Goal: Task Accomplishment & Management: Manage account settings

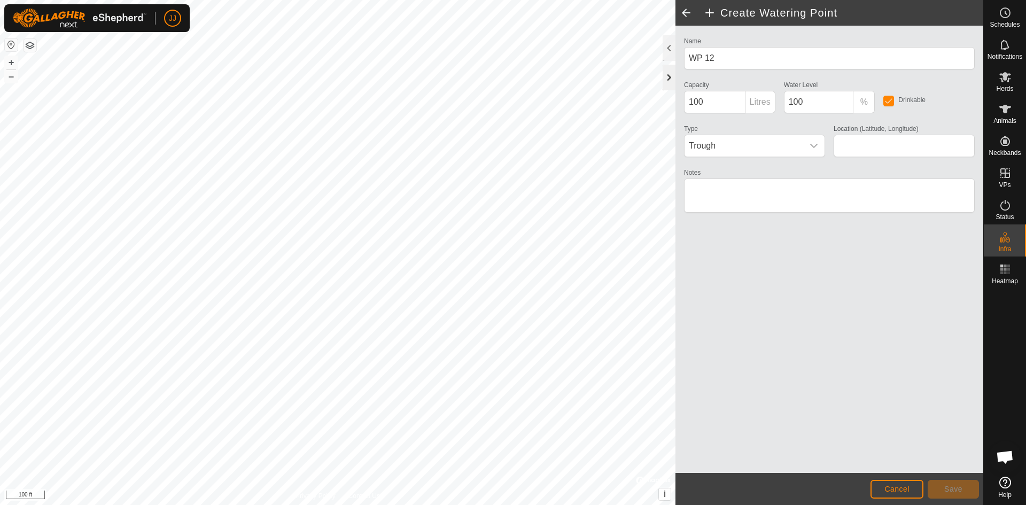
click at [667, 84] on div at bounding box center [669, 78] width 13 height 26
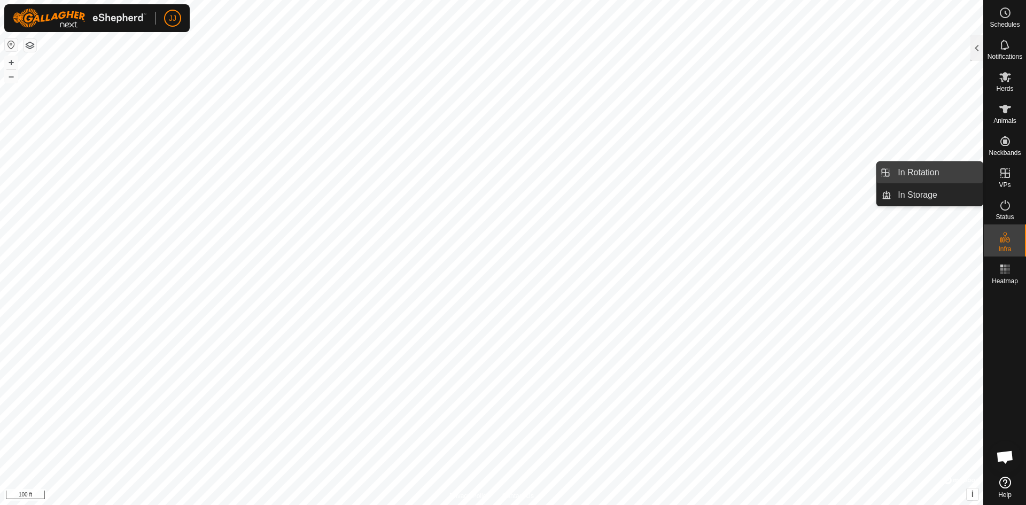
click at [910, 172] on link "In Rotation" at bounding box center [936, 172] width 91 height 21
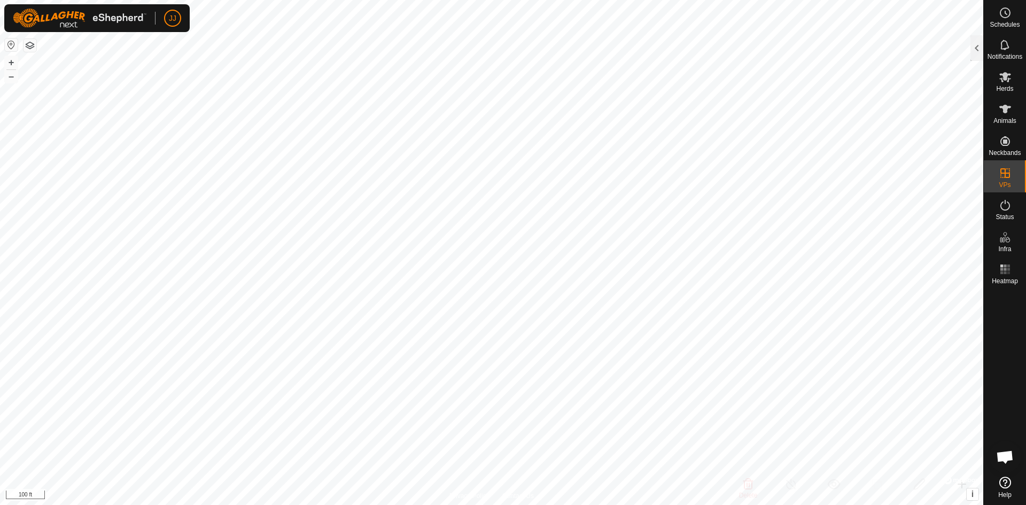
checkbox input "true"
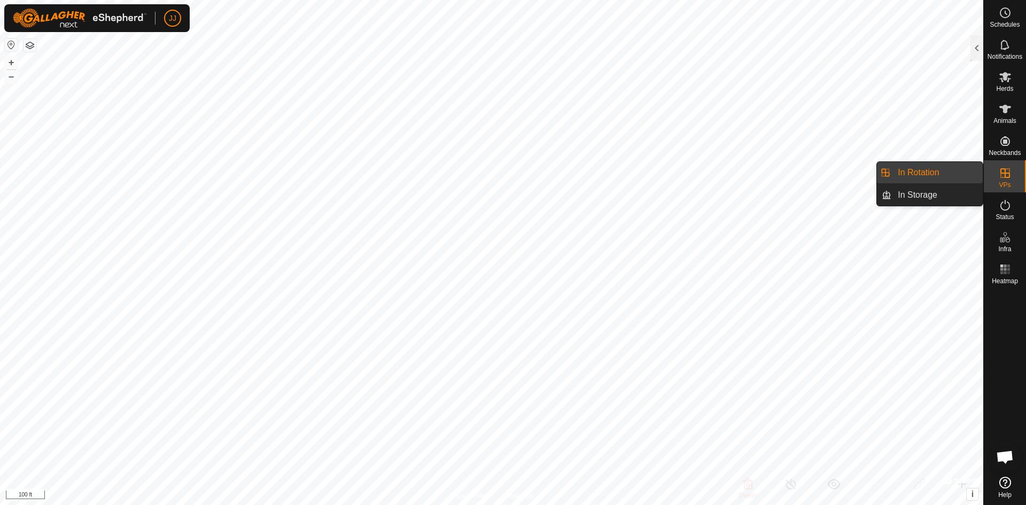
click at [920, 172] on link "In Rotation" at bounding box center [936, 172] width 91 height 21
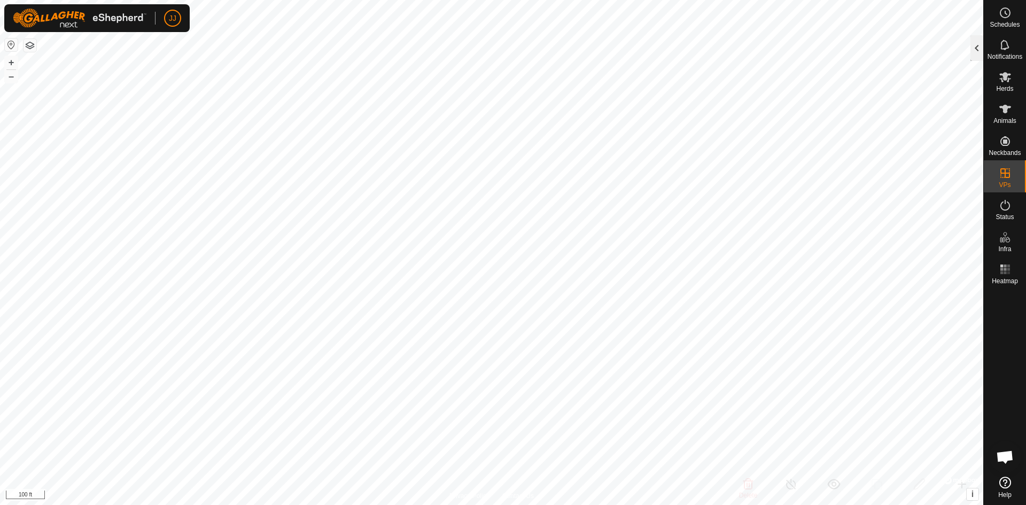
click at [975, 53] on div at bounding box center [976, 48] width 13 height 26
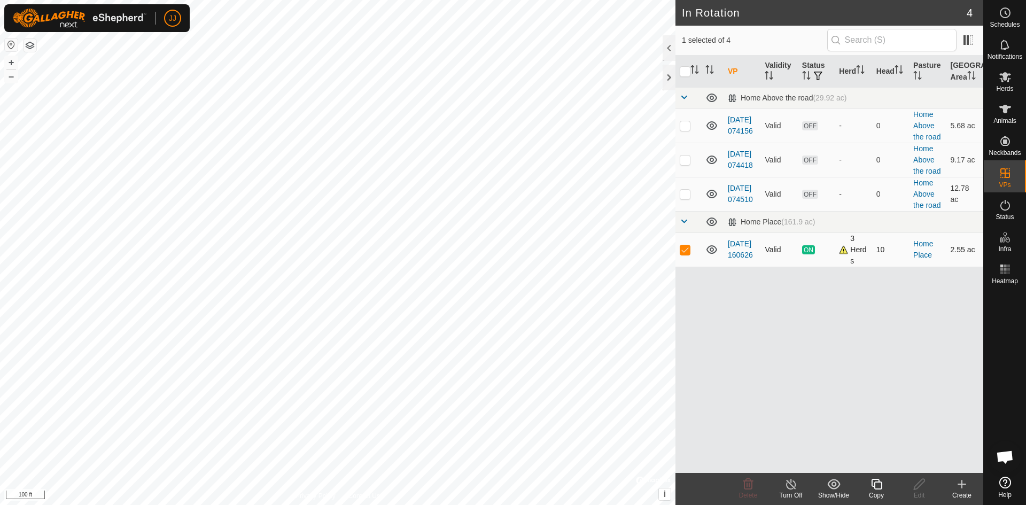
click at [810, 250] on span "ON" at bounding box center [808, 249] width 13 height 9
click at [810, 249] on span "ON" at bounding box center [808, 249] width 13 height 9
click at [736, 250] on link "[DATE] 160626" at bounding box center [740, 249] width 25 height 20
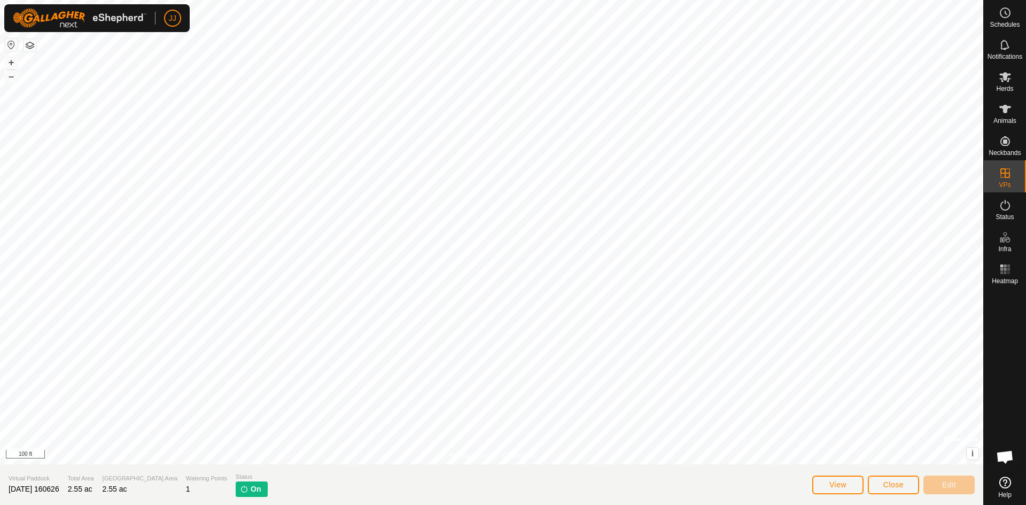
click at [240, 491] on img at bounding box center [244, 489] width 9 height 9
click at [251, 491] on span "On" at bounding box center [256, 489] width 10 height 11
click at [240, 487] on img at bounding box center [244, 489] width 9 height 9
drag, startPoint x: 219, startPoint y: 487, endPoint x: 252, endPoint y: 492, distance: 33.9
click at [247, 491] on section "Virtual Paddock [DATE] 160626 Total Area 2.55 ac Grazing Area 2.55 ac Watering …" at bounding box center [491, 484] width 983 height 41
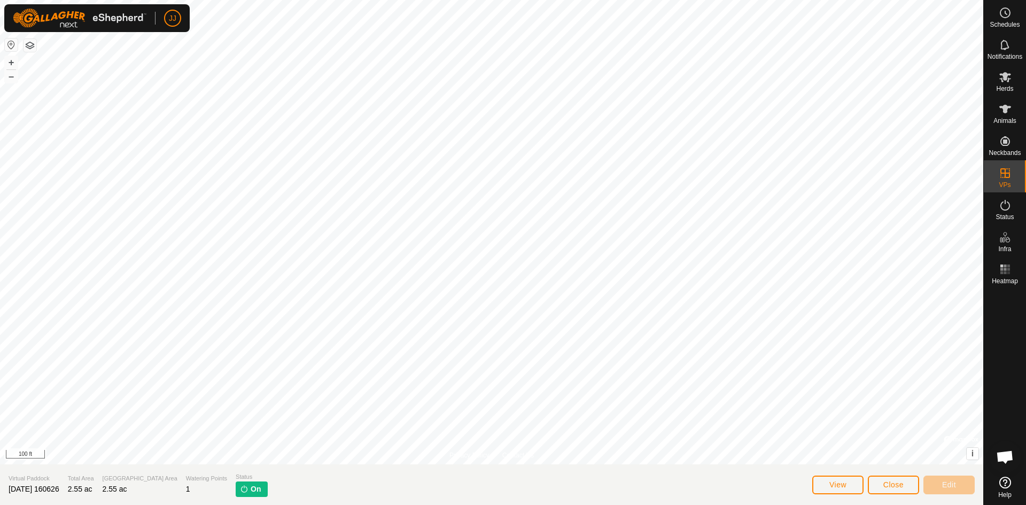
click at [240, 492] on img at bounding box center [244, 489] width 9 height 9
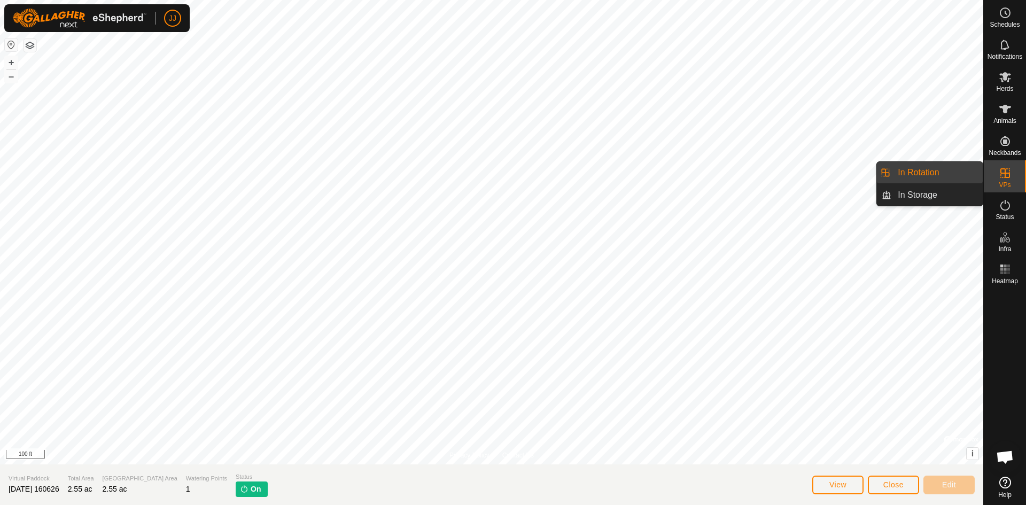
click at [1006, 173] on icon at bounding box center [1005, 173] width 10 height 10
click at [1006, 170] on icon at bounding box center [1005, 173] width 13 height 13
click at [921, 172] on link "In Rotation" at bounding box center [936, 172] width 91 height 21
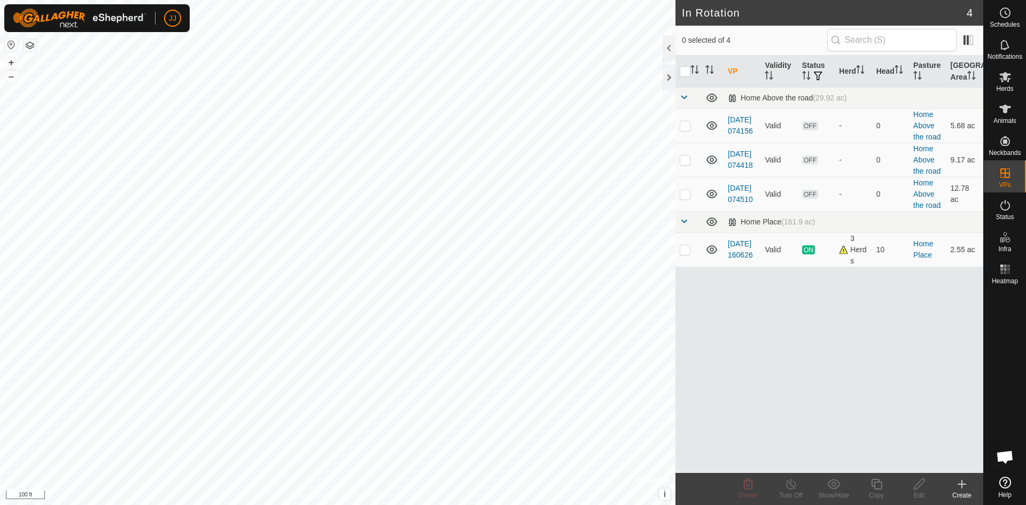
click at [960, 488] on icon at bounding box center [962, 484] width 13 height 13
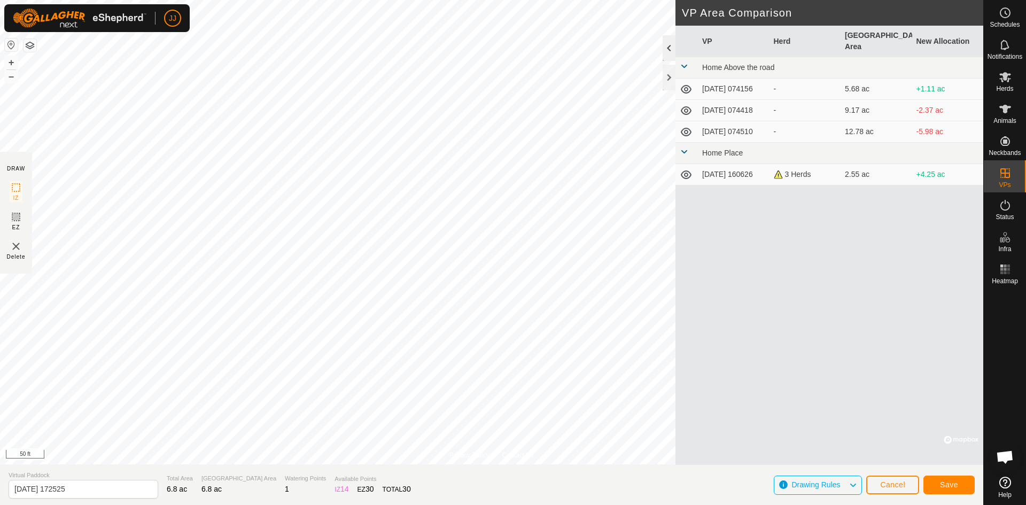
click at [666, 48] on div at bounding box center [669, 48] width 13 height 26
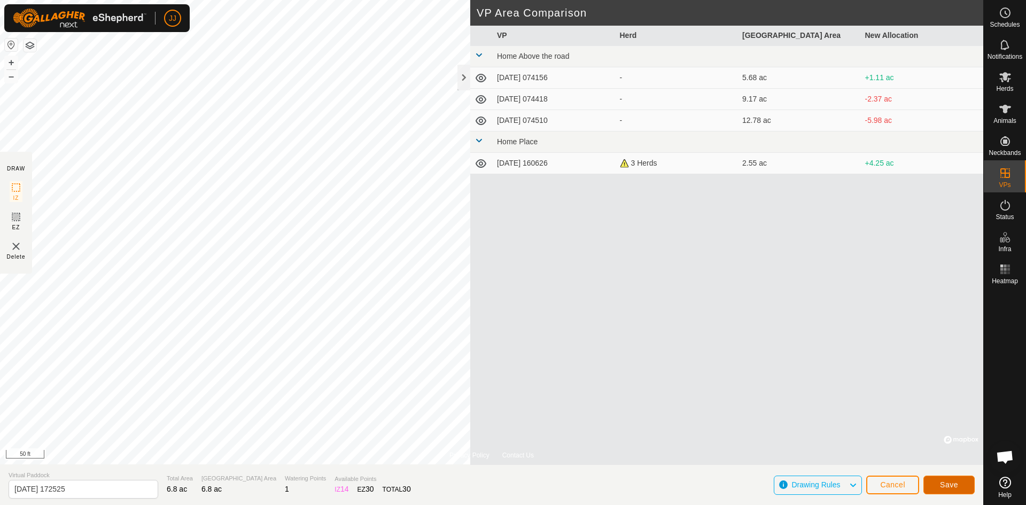
click at [946, 485] on span "Save" at bounding box center [949, 484] width 18 height 9
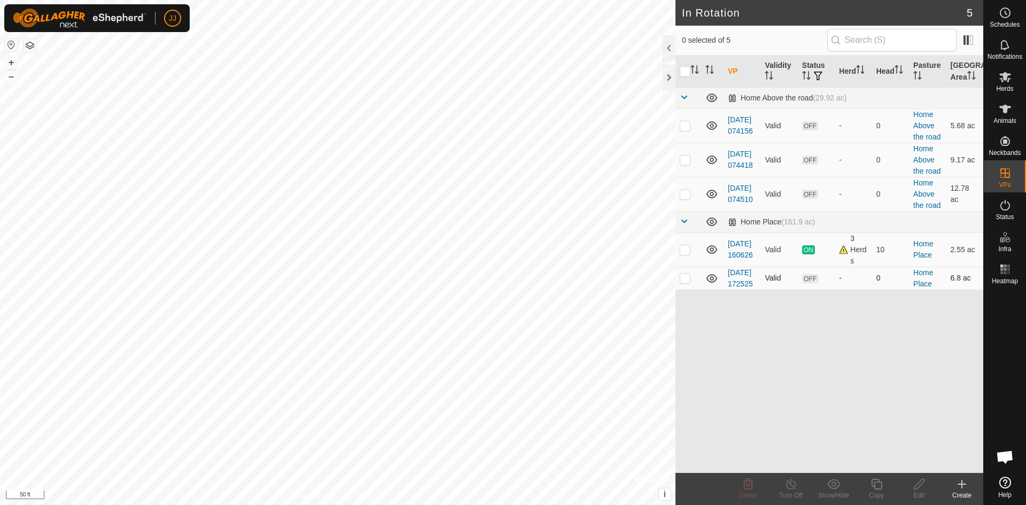
click at [688, 282] on p-checkbox at bounding box center [685, 278] width 11 height 9
checkbox input "true"
click at [921, 485] on icon at bounding box center [919, 484] width 11 height 11
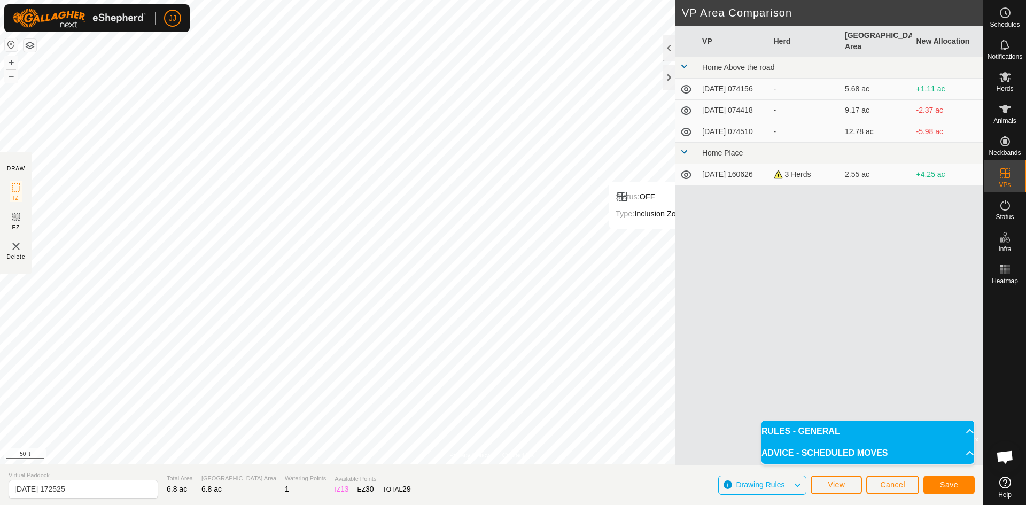
click at [716, 287] on div "VP Herd Grazing Area New Allocation Home Above the road [DATE] 074156 - 5.68 ac…" at bounding box center [829, 245] width 308 height 439
click at [366, 486] on span "30" at bounding box center [370, 489] width 9 height 9
click at [668, 52] on div at bounding box center [669, 48] width 13 height 26
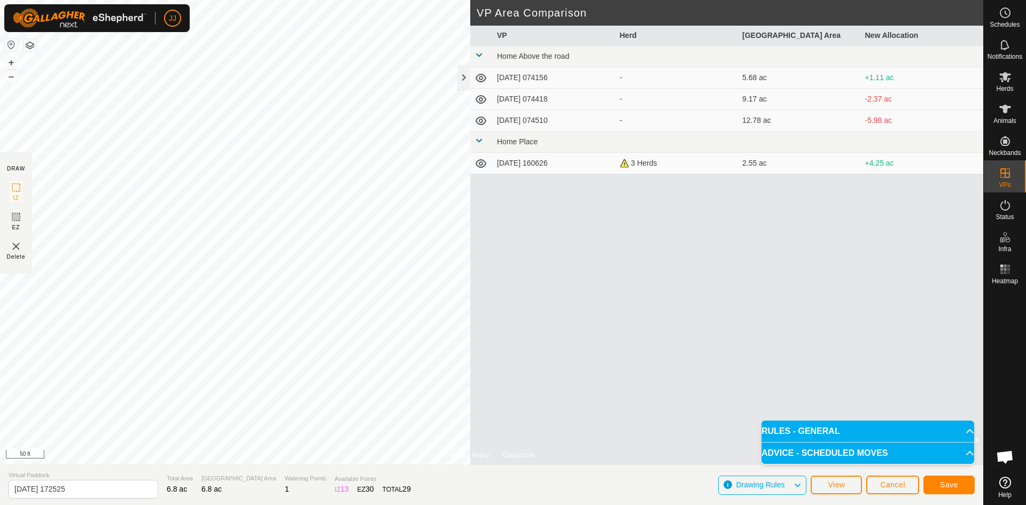
click at [799, 487] on icon at bounding box center [797, 485] width 9 height 14
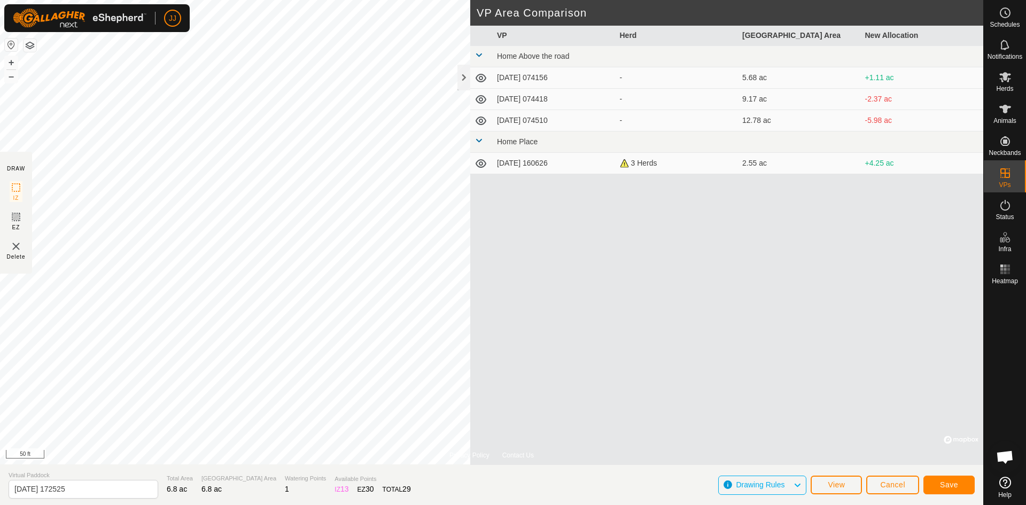
click at [798, 486] on icon at bounding box center [797, 485] width 9 height 14
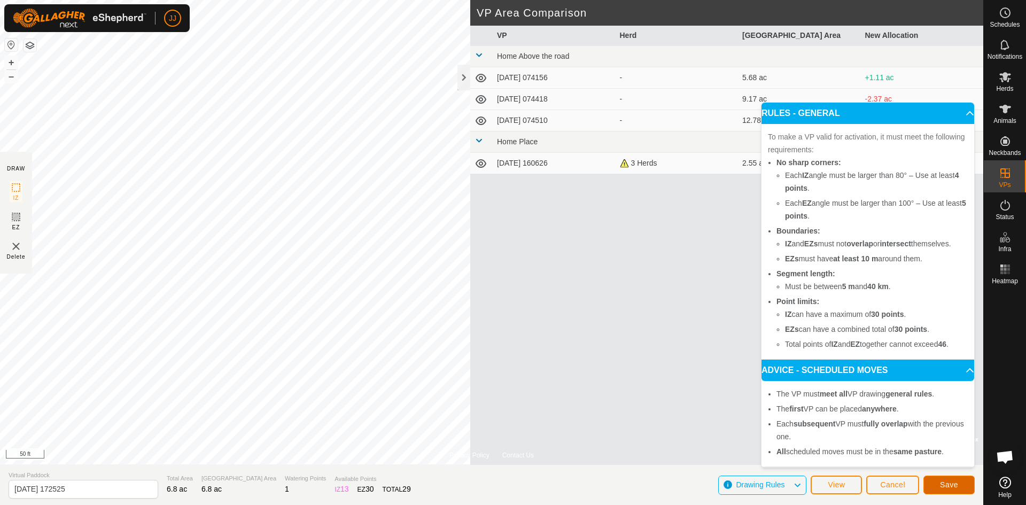
click at [951, 482] on span "Save" at bounding box center [949, 484] width 18 height 9
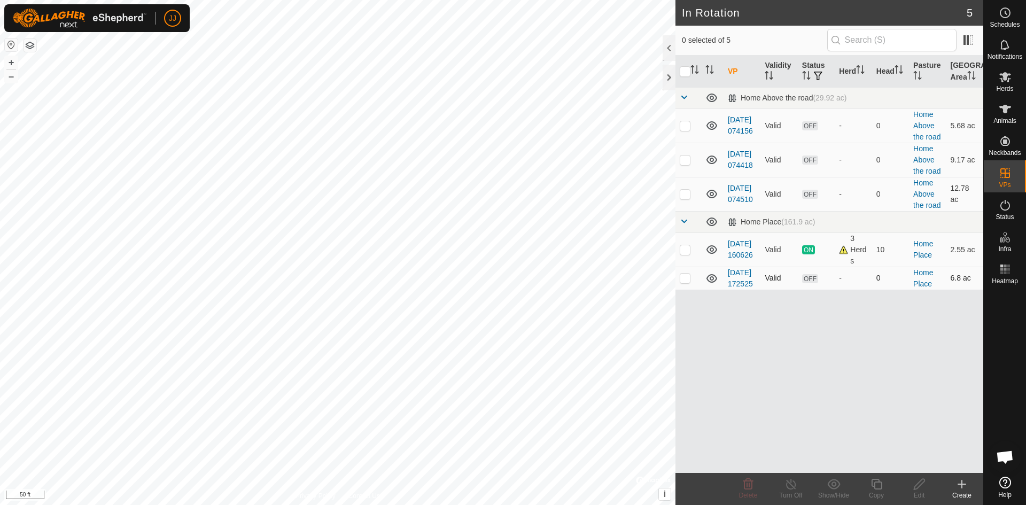
click at [811, 283] on span "OFF" at bounding box center [810, 278] width 16 height 9
click at [813, 248] on span "ON" at bounding box center [808, 249] width 13 height 9
click at [805, 282] on span "OFF" at bounding box center [810, 278] width 16 height 9
click at [809, 249] on span "ON" at bounding box center [808, 249] width 13 height 9
click at [681, 250] on p-checkbox at bounding box center [685, 249] width 11 height 9
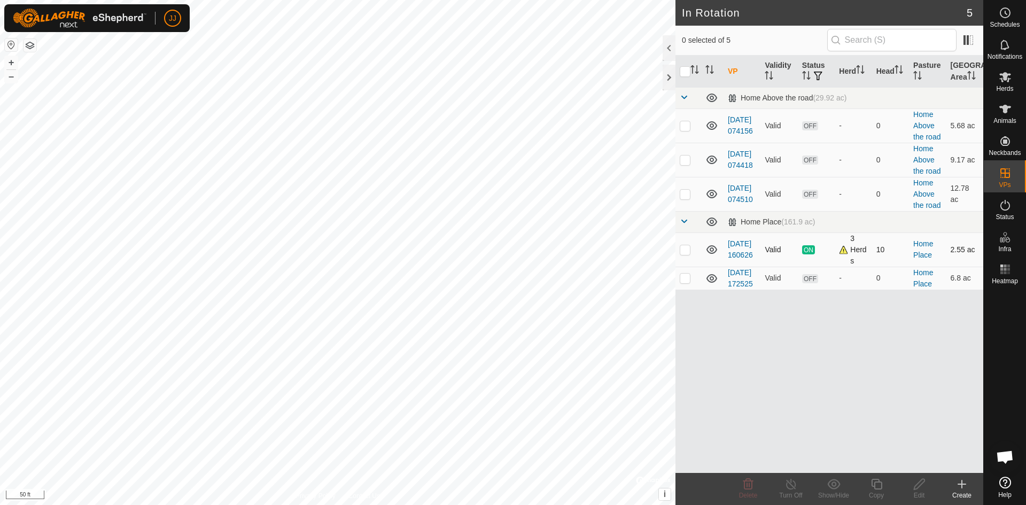
checkbox input "true"
click at [791, 488] on icon at bounding box center [790, 484] width 13 height 13
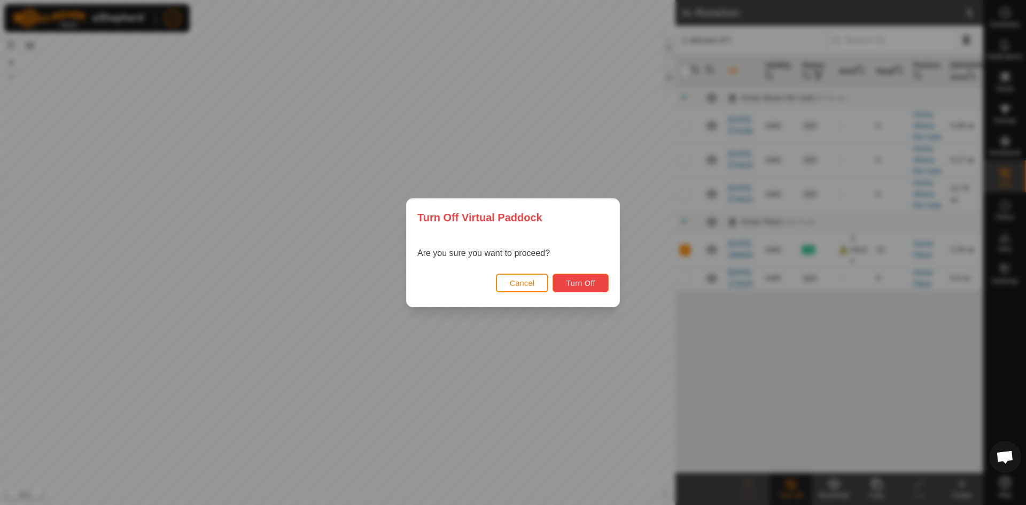
click at [569, 284] on span "Turn Off" at bounding box center [580, 283] width 29 height 9
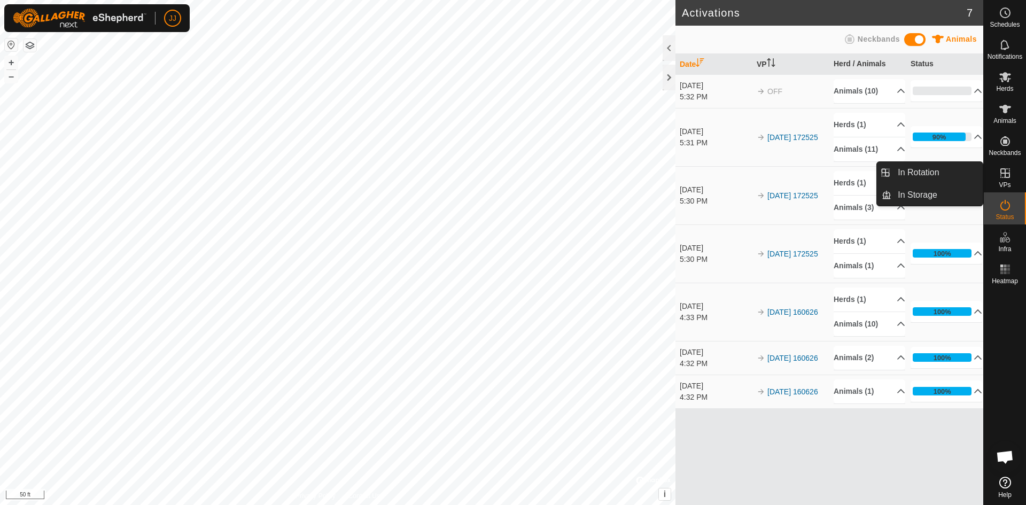
click at [1009, 175] on icon at bounding box center [1005, 173] width 10 height 10
click at [948, 172] on link "In Rotation" at bounding box center [936, 172] width 91 height 21
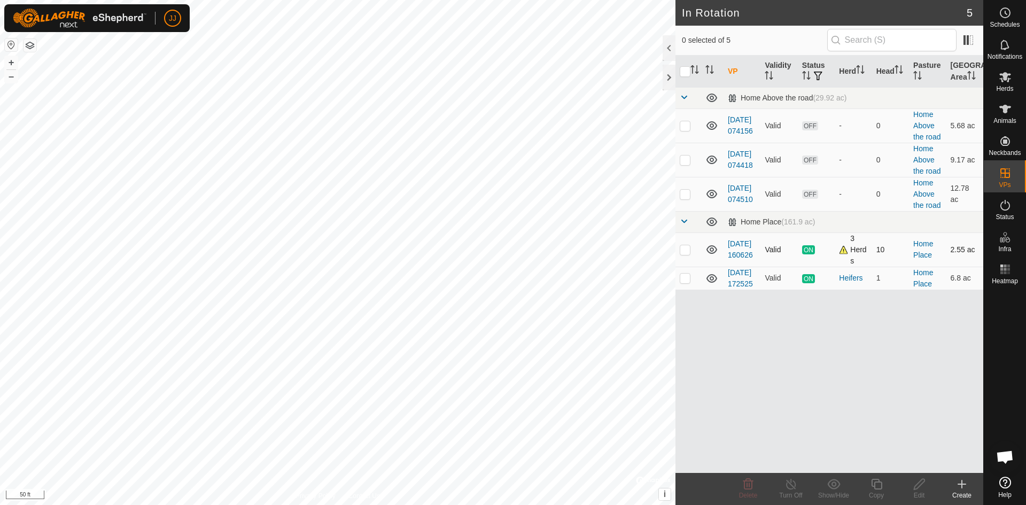
click at [685, 250] on p-checkbox at bounding box center [685, 249] width 11 height 9
checkbox input "true"
click at [789, 487] on icon at bounding box center [790, 484] width 13 height 13
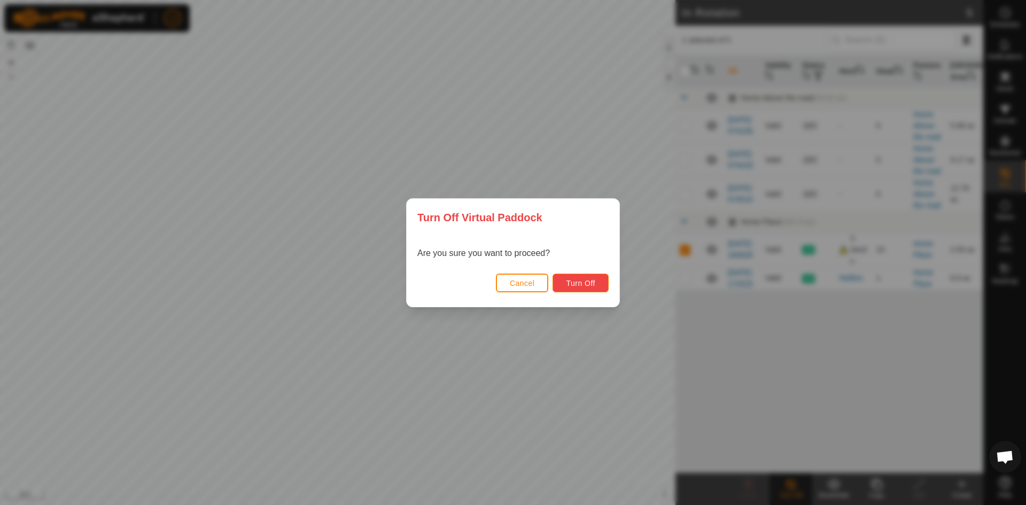
click at [578, 282] on span "Turn Off" at bounding box center [580, 283] width 29 height 9
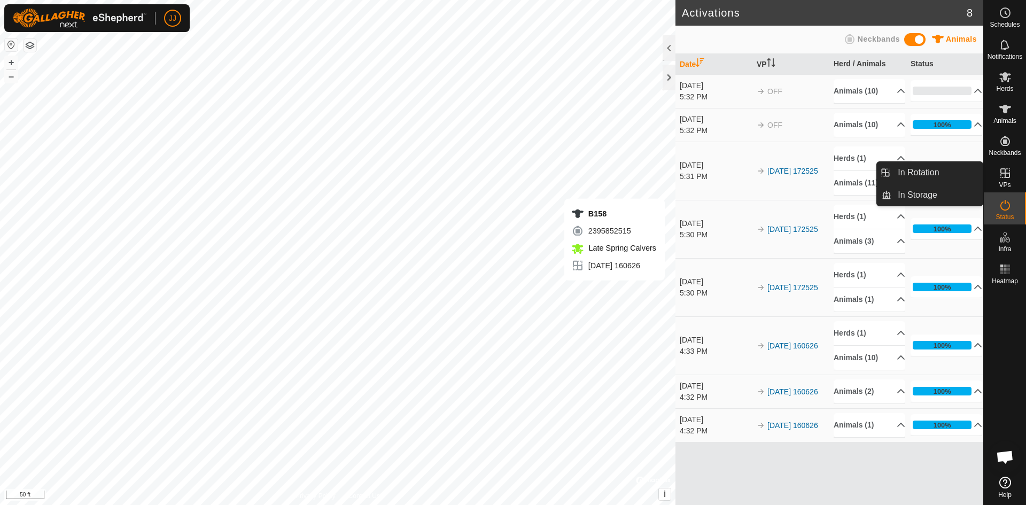
click at [1006, 183] on span "VPs" at bounding box center [1005, 185] width 12 height 6
click at [1004, 173] on icon at bounding box center [1005, 173] width 10 height 10
click at [936, 170] on link "In Rotation" at bounding box center [936, 172] width 91 height 21
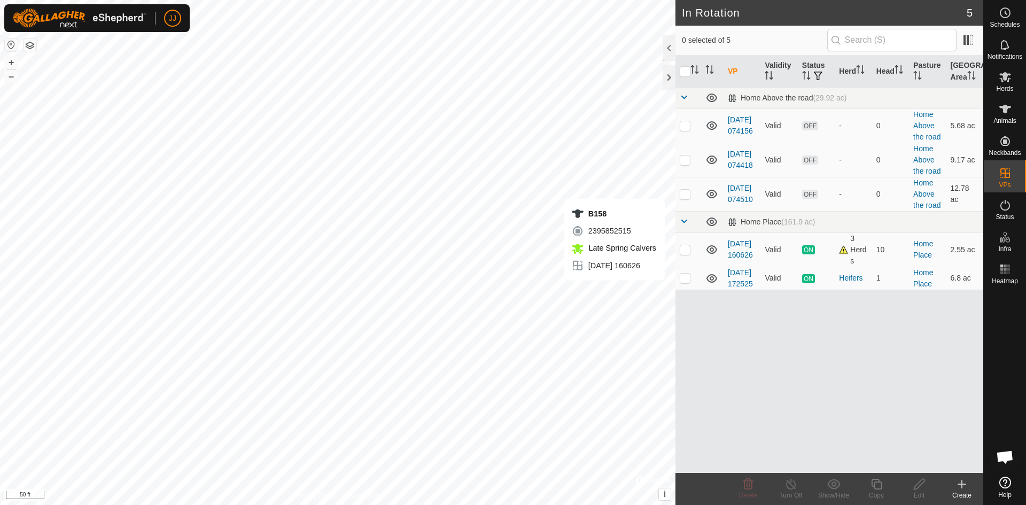
click at [909, 337] on div "VP Validity Status Herd Head Pasture [GEOGRAPHIC_DATA] Area Home Above the road…" at bounding box center [829, 264] width 308 height 417
click at [843, 252] on div "3 Herds" at bounding box center [853, 250] width 28 height 34
click at [667, 49] on div at bounding box center [669, 48] width 13 height 26
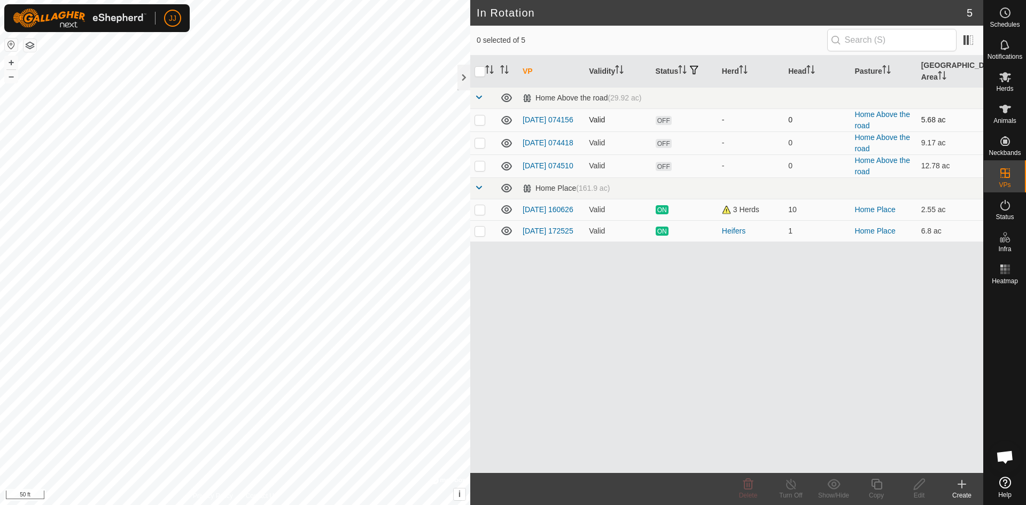
click at [664, 116] on span "OFF" at bounding box center [664, 120] width 16 height 9
click at [477, 115] on p-checkbox at bounding box center [480, 119] width 11 height 9
checkbox input "true"
click at [789, 490] on icon at bounding box center [790, 484] width 13 height 13
click at [918, 490] on icon at bounding box center [919, 484] width 13 height 13
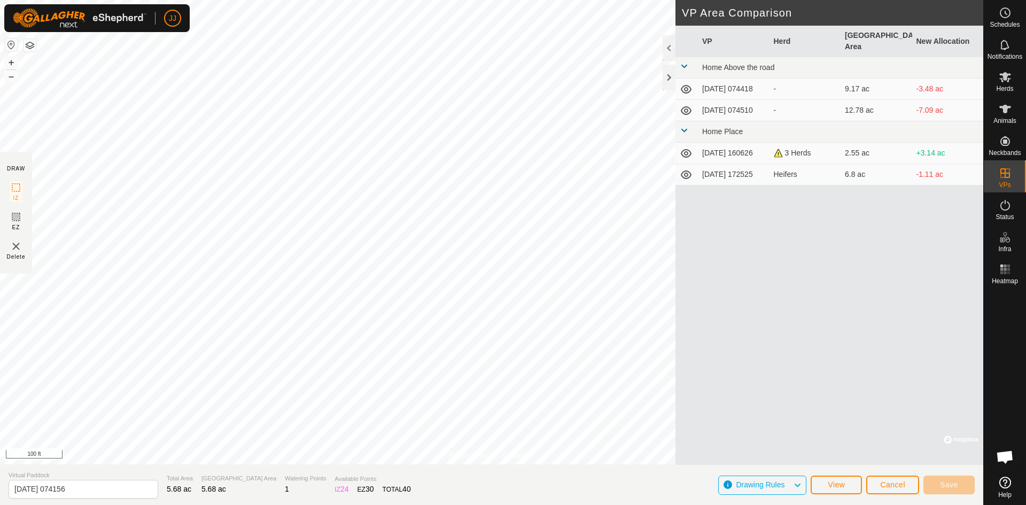
click at [828, 246] on div "VP Herd Grazing Area New Allocation Home Above the road [DATE] 074418 - 9.17 ac…" at bounding box center [829, 245] width 308 height 439
click at [28, 45] on button "button" at bounding box center [30, 45] width 13 height 13
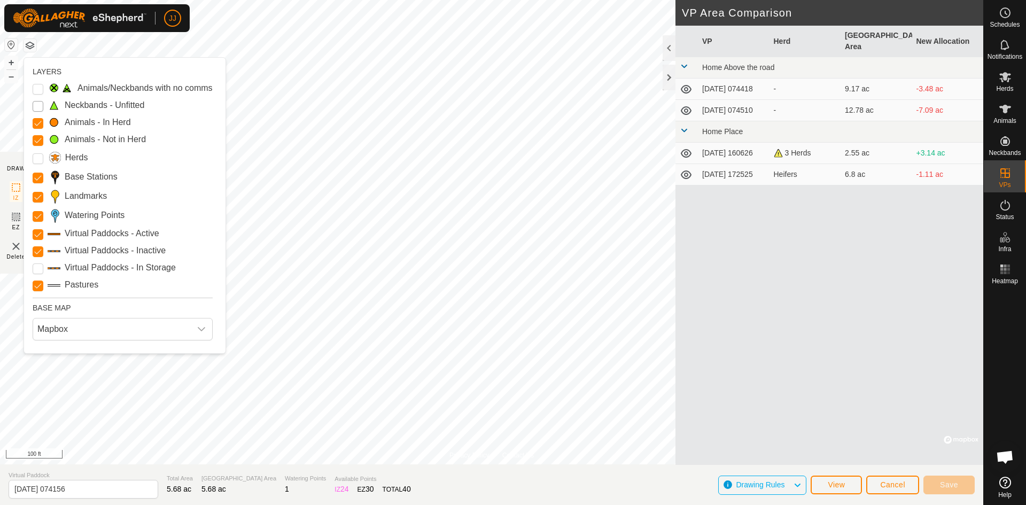
click at [42, 109] on Unfitted "Neckbands - Unfitted" at bounding box center [38, 106] width 11 height 11
click at [38, 92] on Issue "Animals/Neckbands with no comms" at bounding box center [38, 89] width 11 height 11
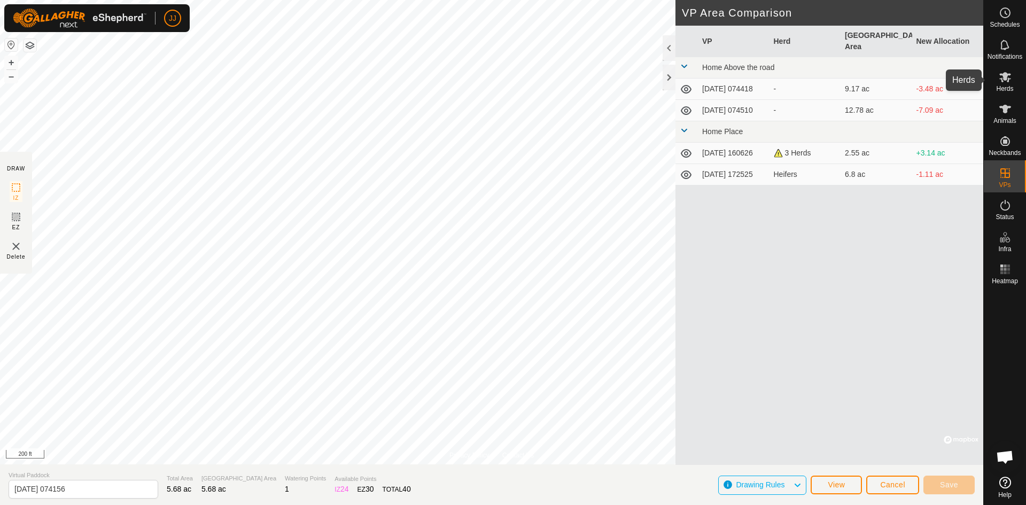
click at [1007, 83] on es-mob-svg-icon at bounding box center [1005, 76] width 19 height 17
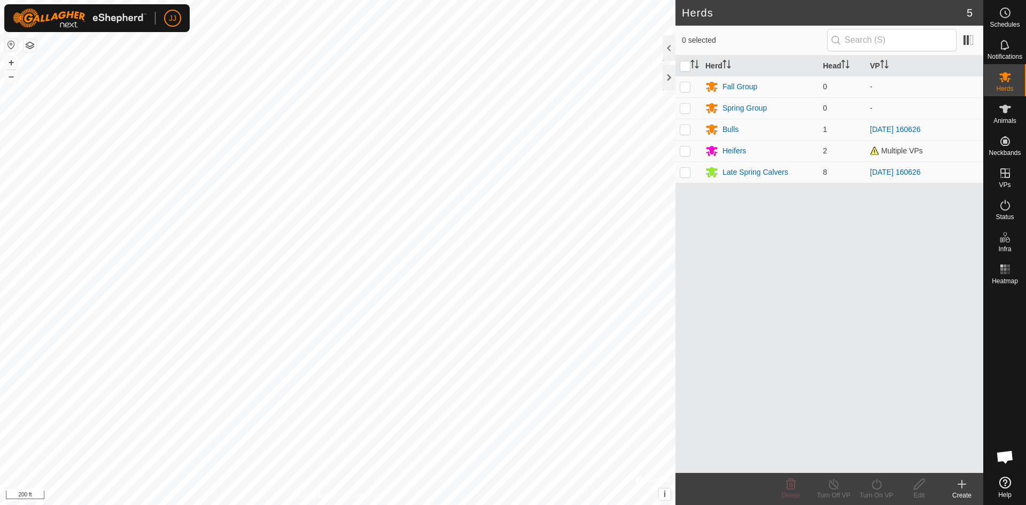
click at [12, 45] on button "button" at bounding box center [11, 44] width 13 height 13
click at [683, 129] on p-checkbox at bounding box center [685, 129] width 11 height 9
checkbox input "true"
click at [685, 150] on p-checkbox at bounding box center [685, 150] width 11 height 9
checkbox input "true"
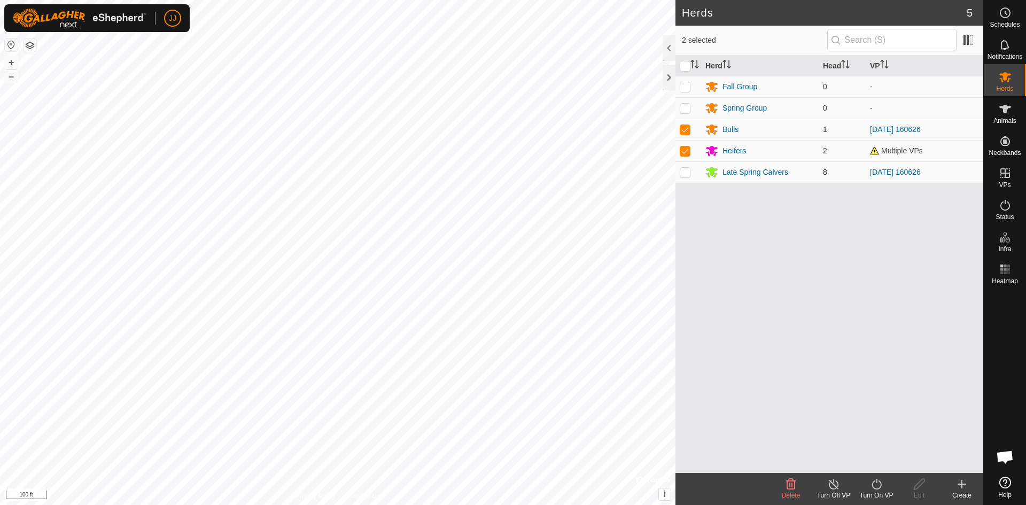
click at [685, 170] on p-checkbox at bounding box center [685, 172] width 11 height 9
checkbox input "true"
click at [687, 151] on p-checkbox at bounding box center [685, 150] width 11 height 9
checkbox input "false"
click at [876, 490] on icon at bounding box center [876, 484] width 13 height 13
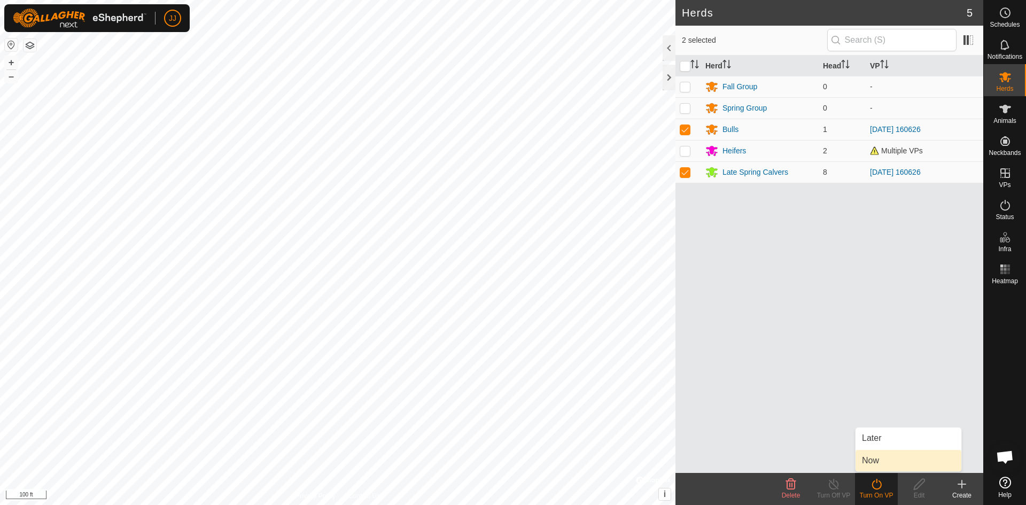
click at [872, 461] on link "Now" at bounding box center [909, 460] width 106 height 21
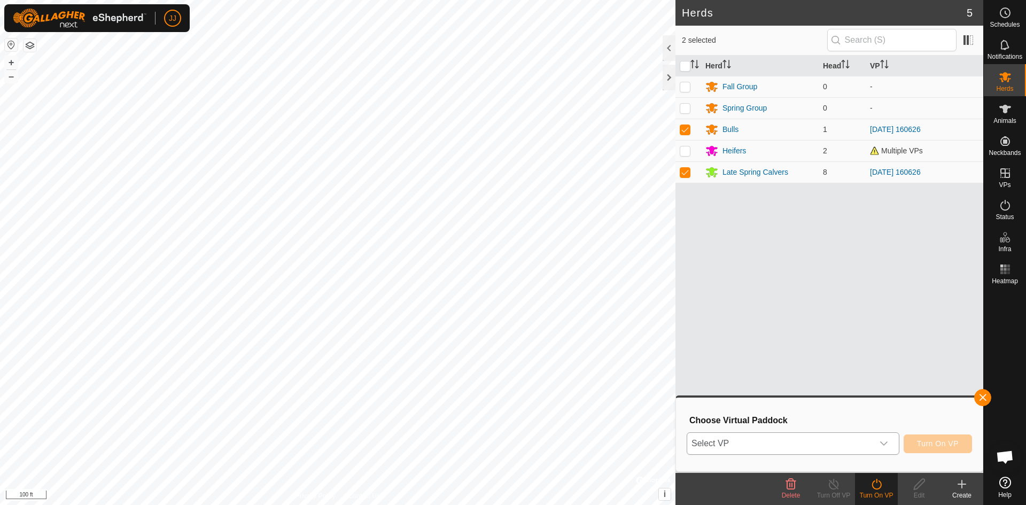
click at [884, 442] on icon "dropdown trigger" at bounding box center [884, 443] width 9 height 9
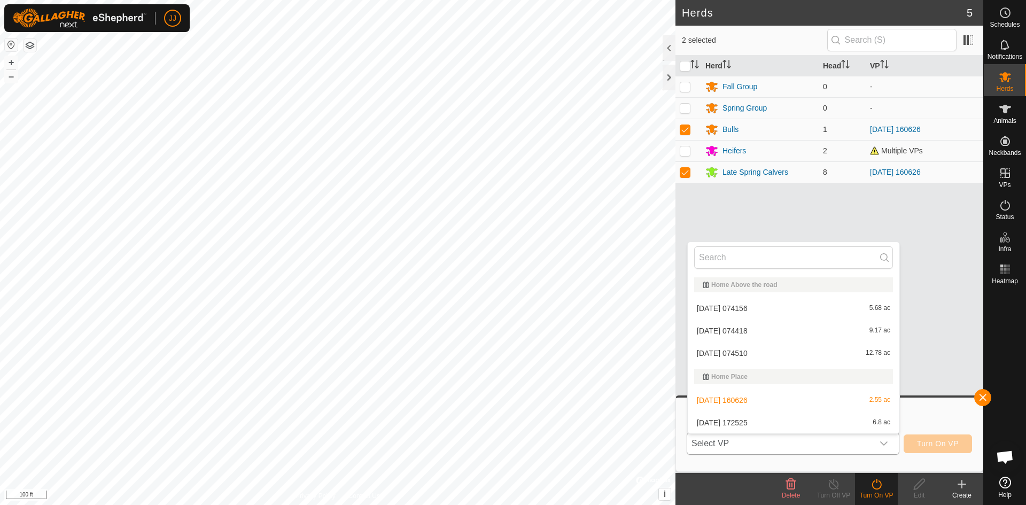
click at [772, 423] on li "[DATE] 172525 6.8 ac" at bounding box center [794, 422] width 212 height 21
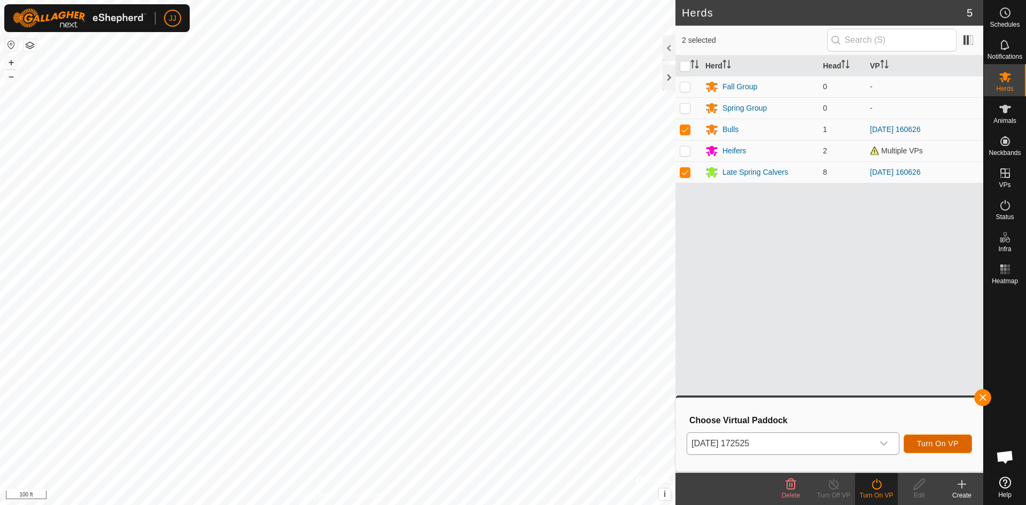
click at [930, 444] on span "Turn On VP" at bounding box center [938, 443] width 42 height 9
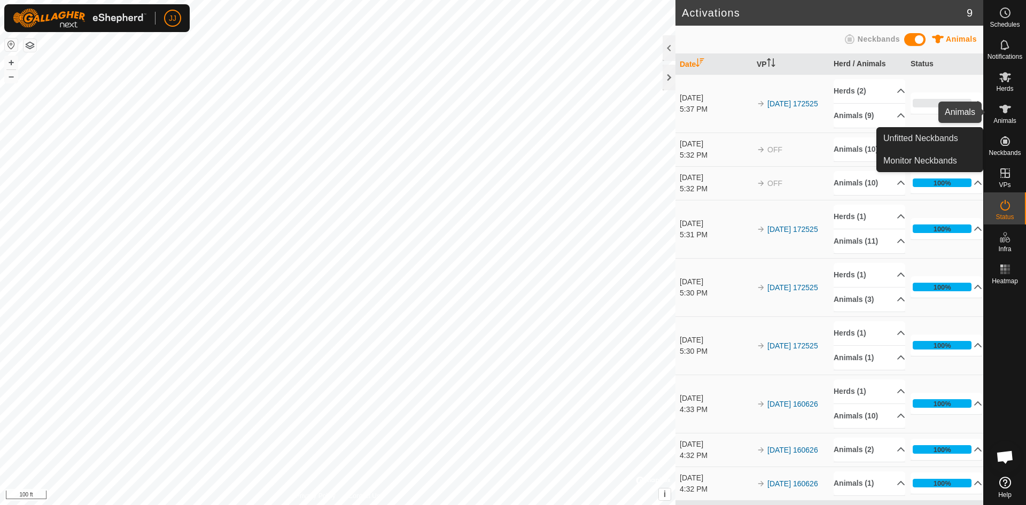
click at [999, 115] on icon at bounding box center [1005, 109] width 13 height 13
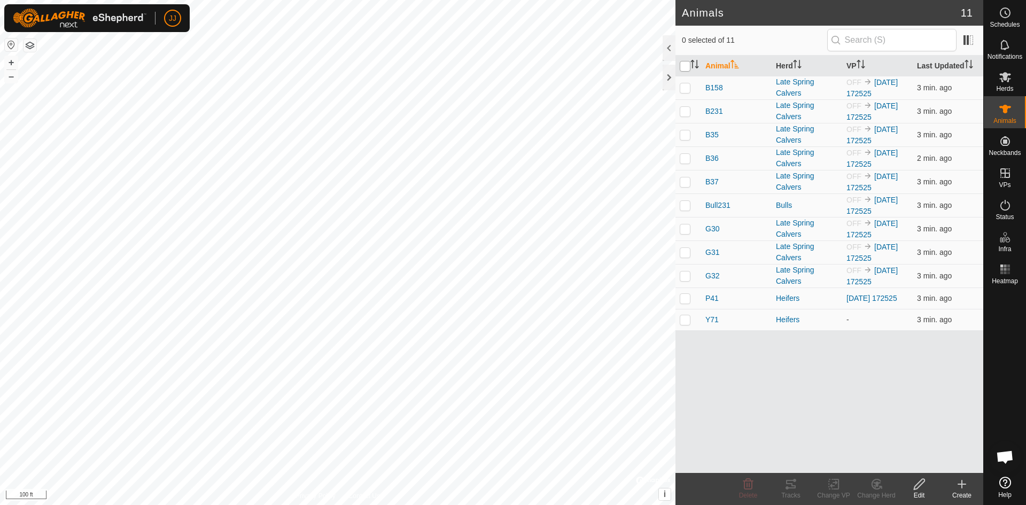
click at [683, 67] on input "checkbox" at bounding box center [685, 66] width 11 height 11
checkbox input "true"
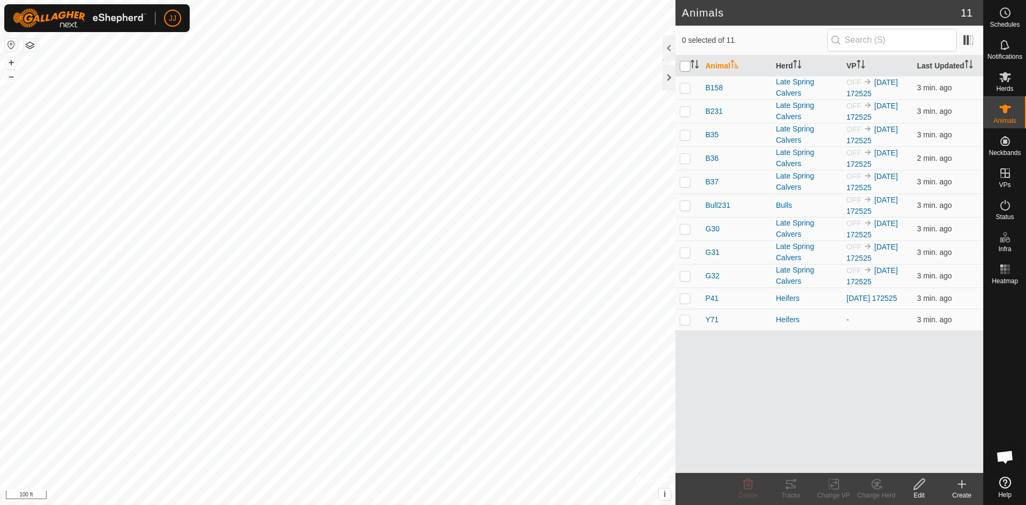
checkbox input "true"
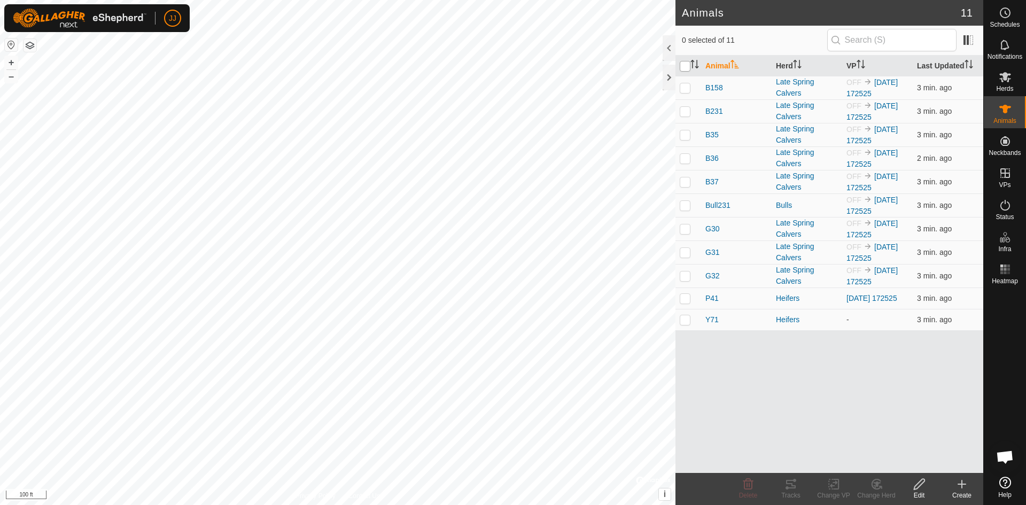
checkbox input "true"
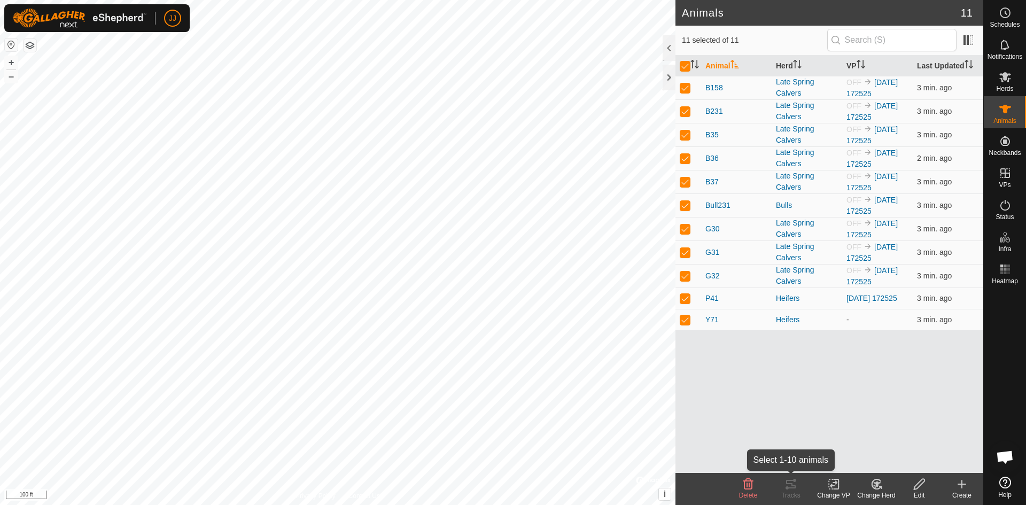
click at [794, 491] on div "Tracks" at bounding box center [791, 496] width 43 height 10
click at [816, 392] on div "Animal Herd VP Last Updated B158 Late Spring Calvers OFF [DATE] 172525 3 min. a…" at bounding box center [829, 264] width 308 height 417
click at [687, 158] on p-checkbox at bounding box center [685, 158] width 11 height 9
checkbox input "false"
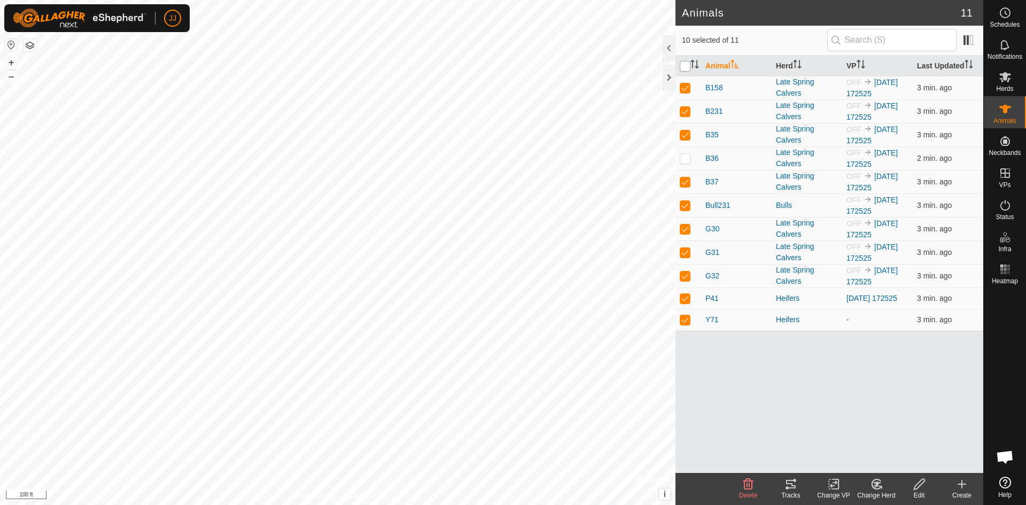
click at [689, 64] on input "checkbox" at bounding box center [685, 66] width 11 height 11
checkbox input "true"
click at [687, 63] on input "checkbox" at bounding box center [685, 66] width 11 height 11
checkbox input "false"
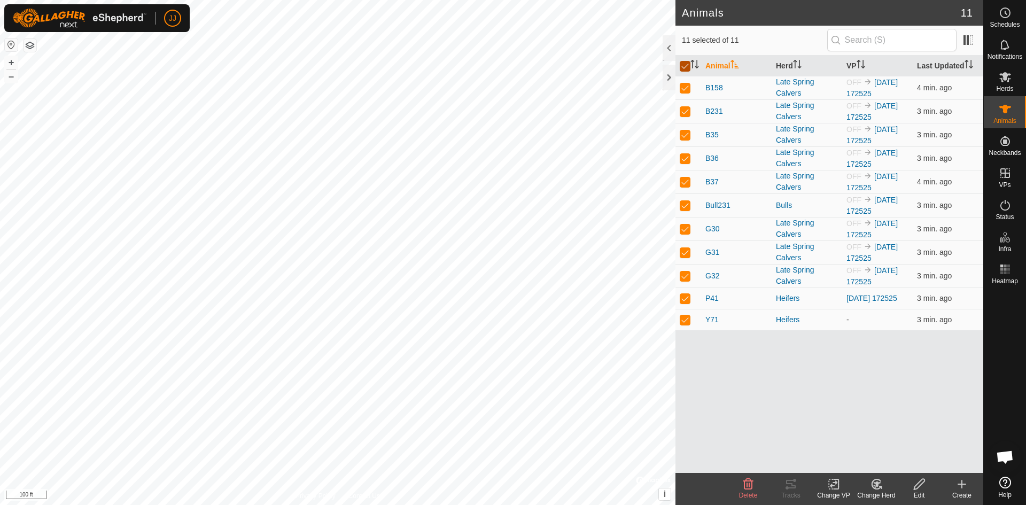
checkbox input "false"
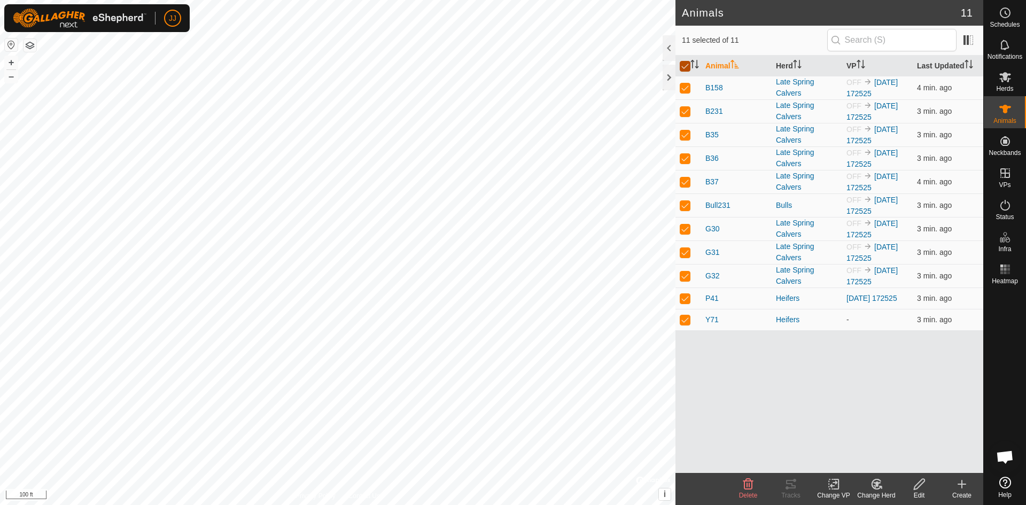
checkbox input "false"
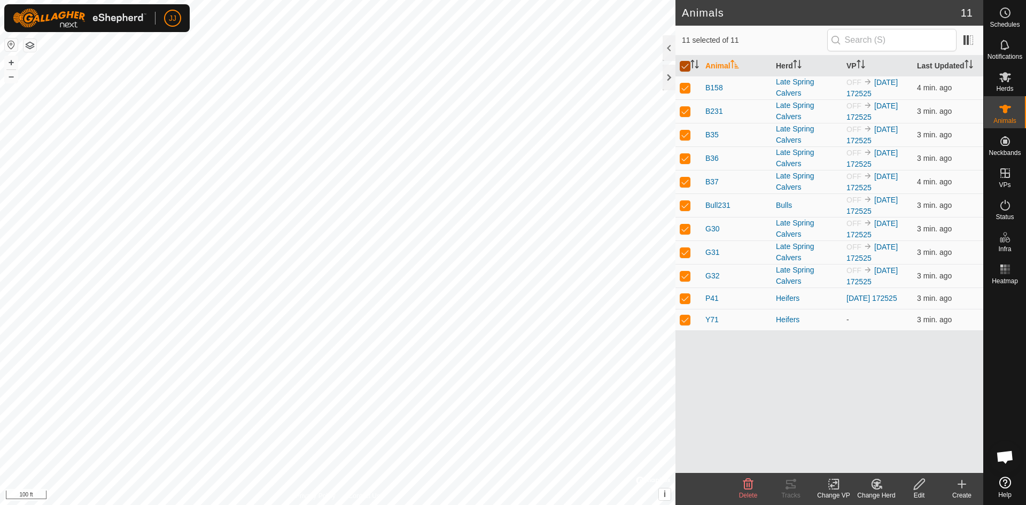
checkbox input "false"
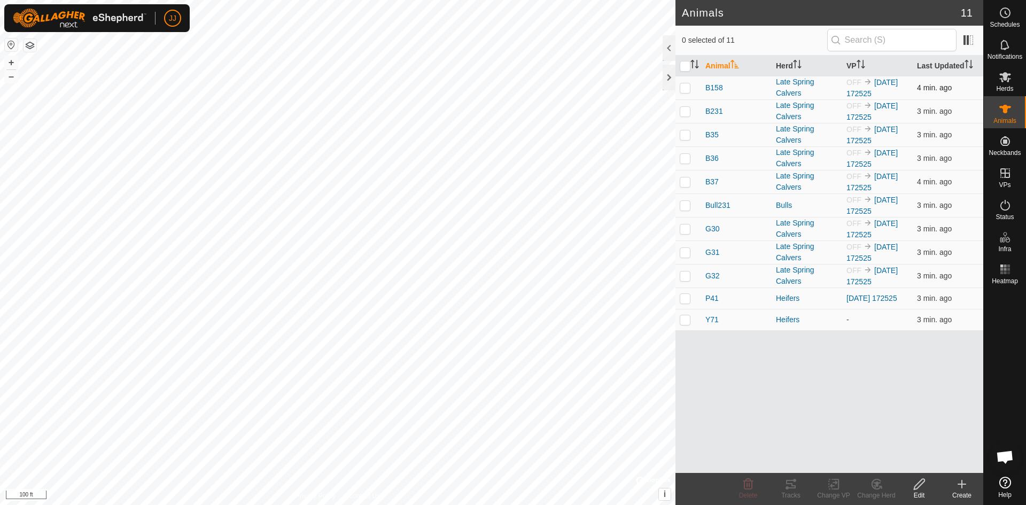
click at [685, 86] on p-checkbox at bounding box center [685, 87] width 11 height 9
click at [792, 484] on icon at bounding box center [791, 484] width 10 height 9
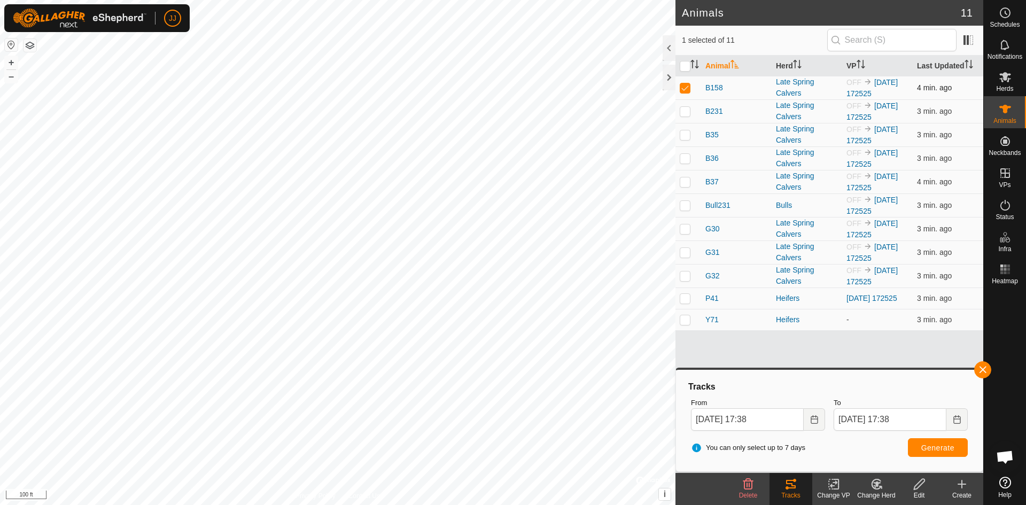
click at [683, 87] on p-checkbox at bounding box center [685, 87] width 11 height 9
checkbox input "false"
click at [984, 368] on button "button" at bounding box center [982, 369] width 17 height 17
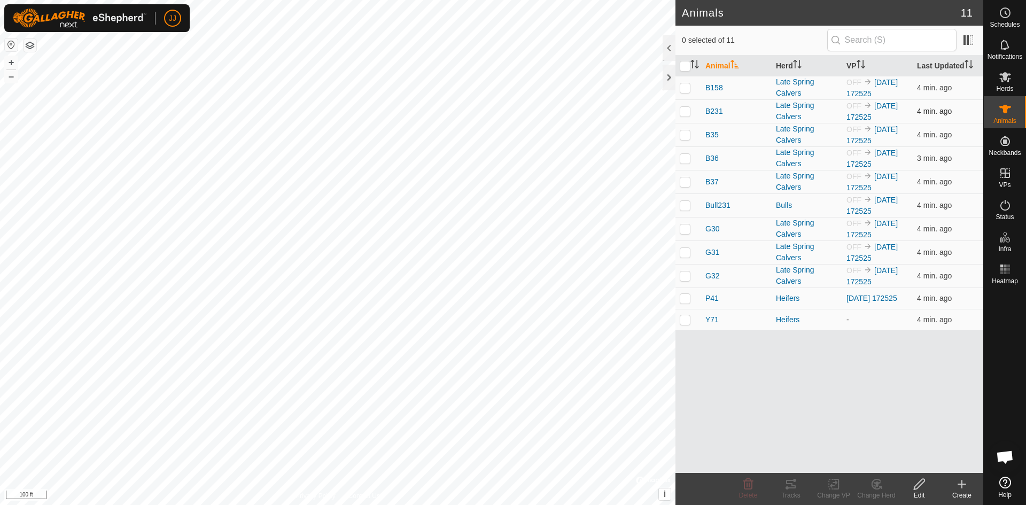
click at [684, 114] on p-checkbox at bounding box center [685, 111] width 11 height 9
checkbox input "true"
click at [789, 494] on div "Tracks" at bounding box center [791, 496] width 43 height 10
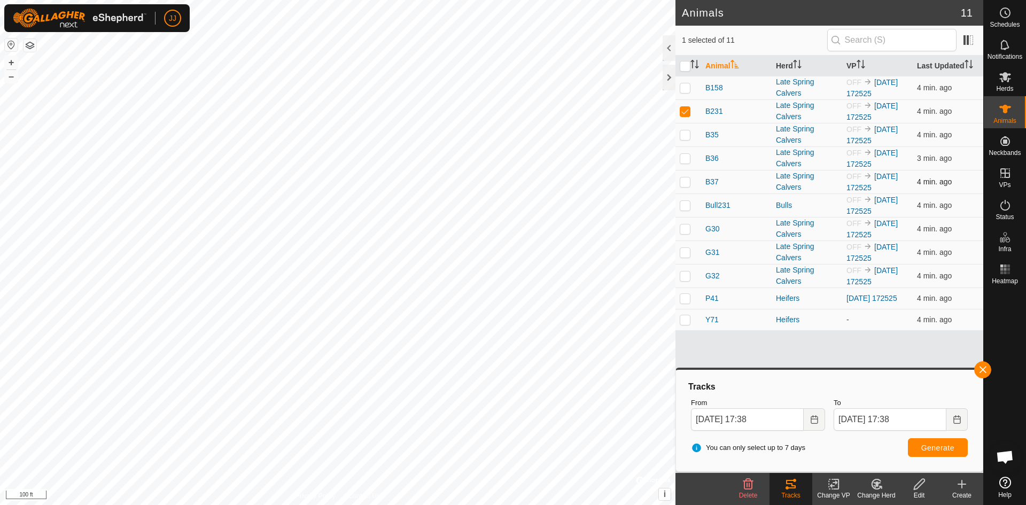
click at [681, 182] on p-checkbox at bounding box center [685, 181] width 11 height 9
checkbox input "true"
click at [687, 111] on p-checkbox at bounding box center [685, 111] width 11 height 9
checkbox input "false"
click at [981, 367] on button "button" at bounding box center [982, 369] width 17 height 17
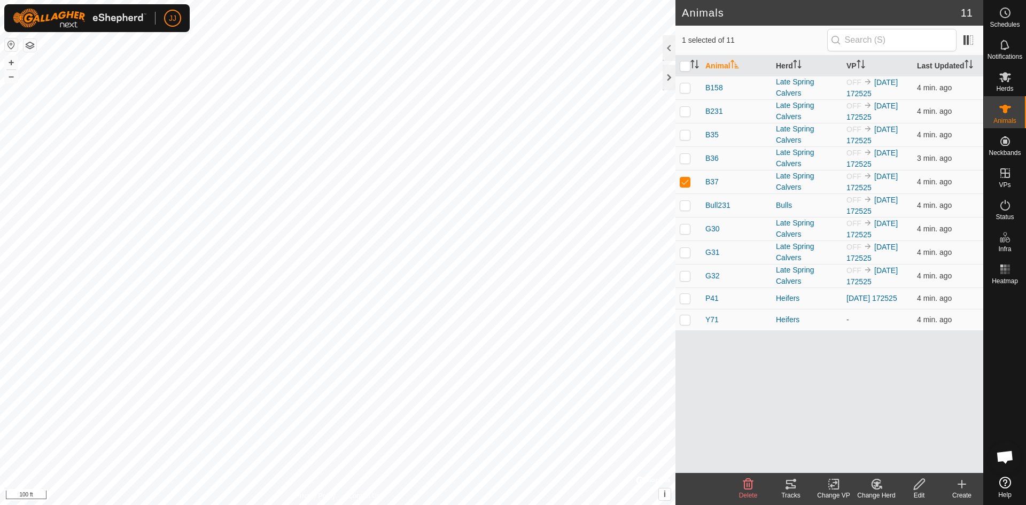
click at [784, 491] on div "Tracks" at bounding box center [791, 496] width 43 height 10
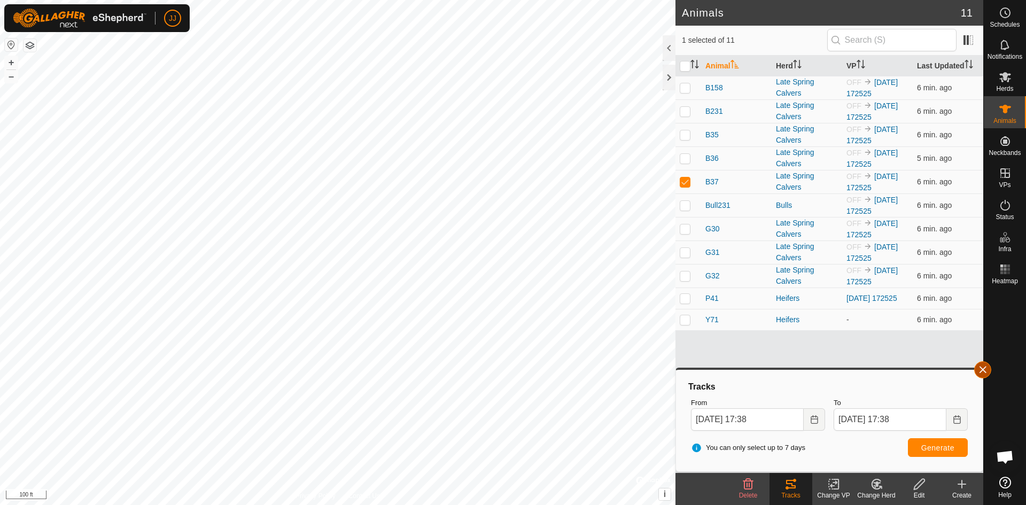
click at [984, 365] on button "button" at bounding box center [982, 369] width 17 height 17
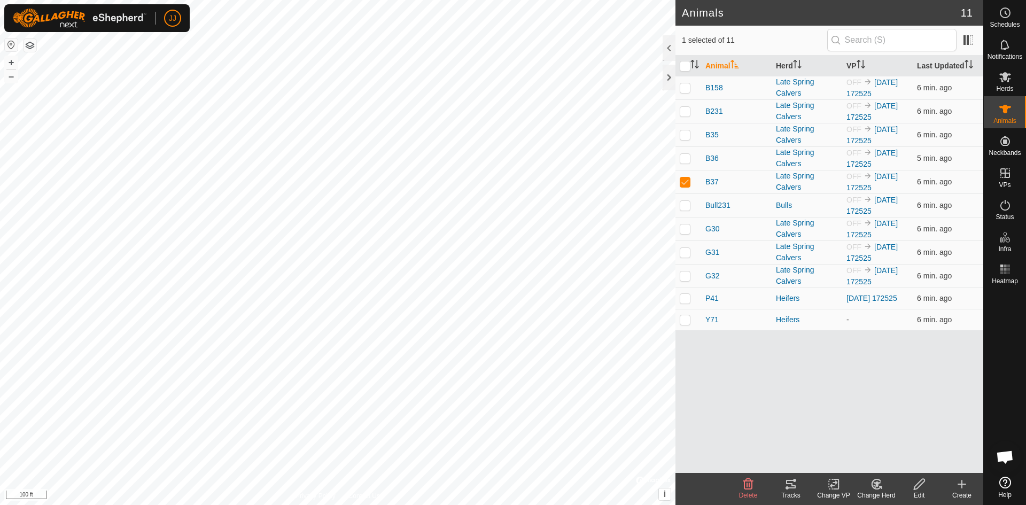
click at [791, 490] on icon at bounding box center [790, 484] width 13 height 13
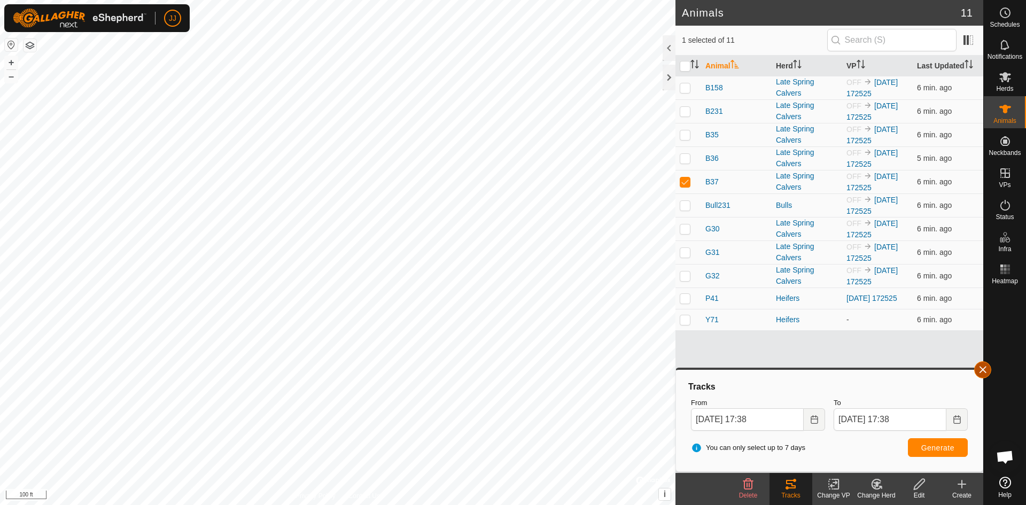
click at [981, 370] on button "button" at bounding box center [982, 369] width 17 height 17
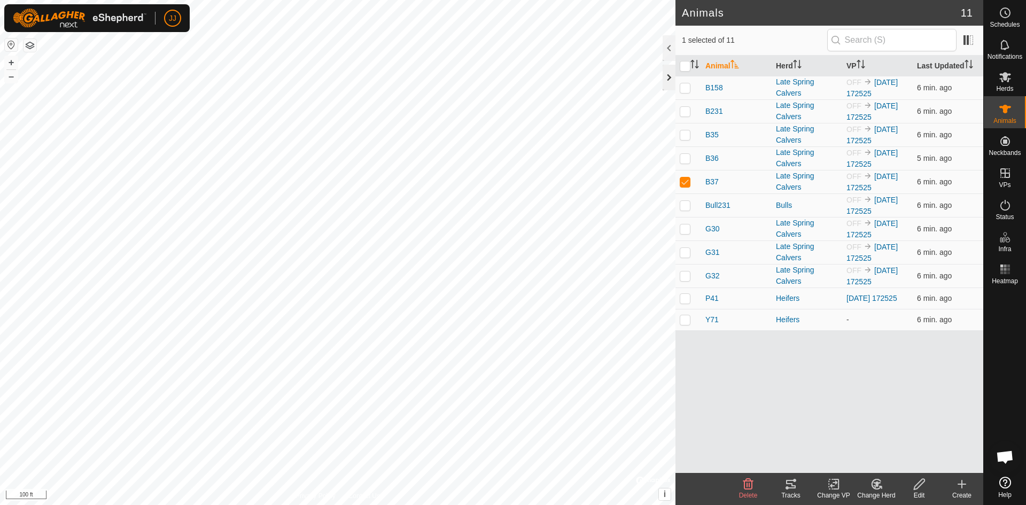
click at [669, 81] on div at bounding box center [669, 78] width 13 height 26
